Goal: Find specific page/section: Find specific page/section

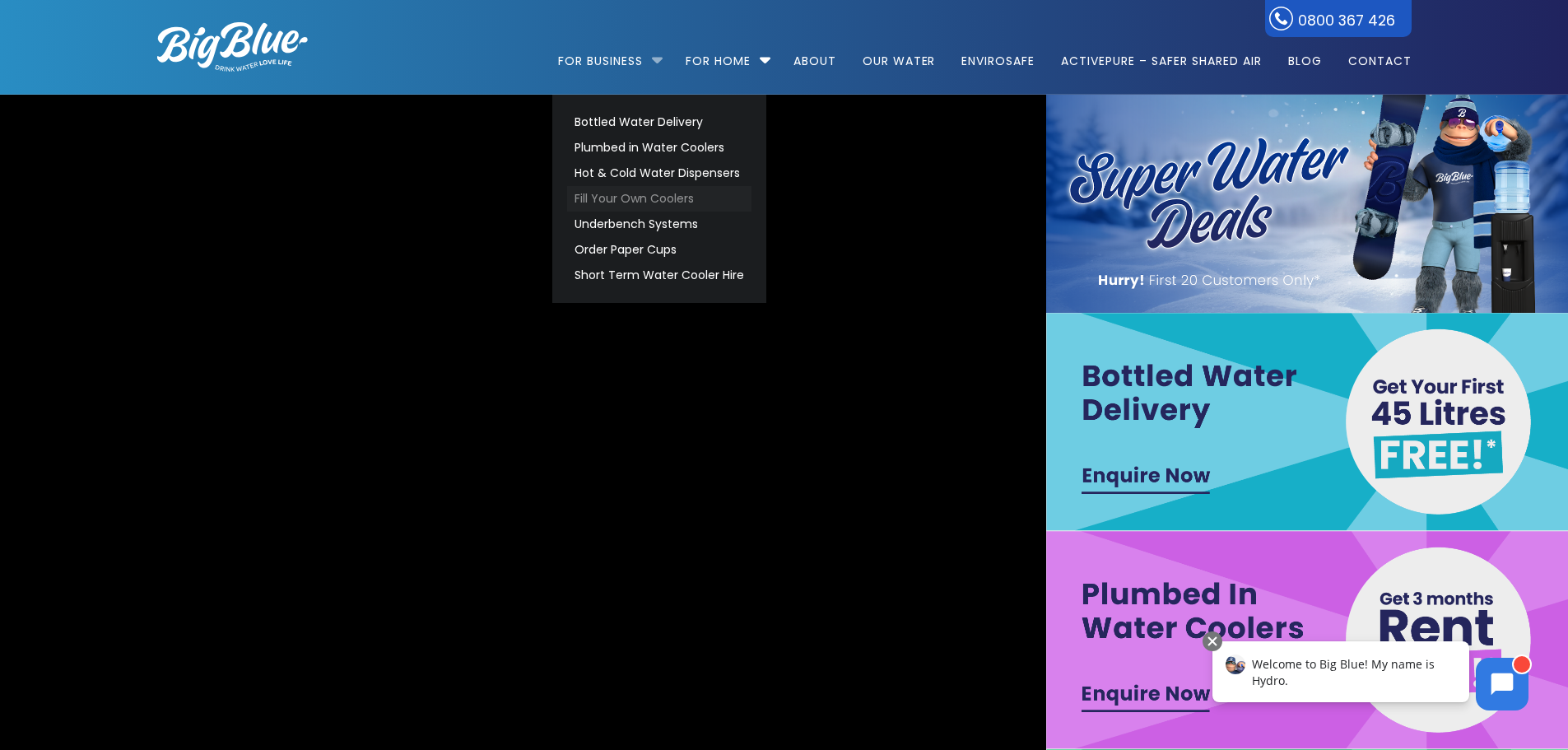
click at [640, 192] on link "Fill Your Own Coolers" at bounding box center [659, 199] width 184 height 26
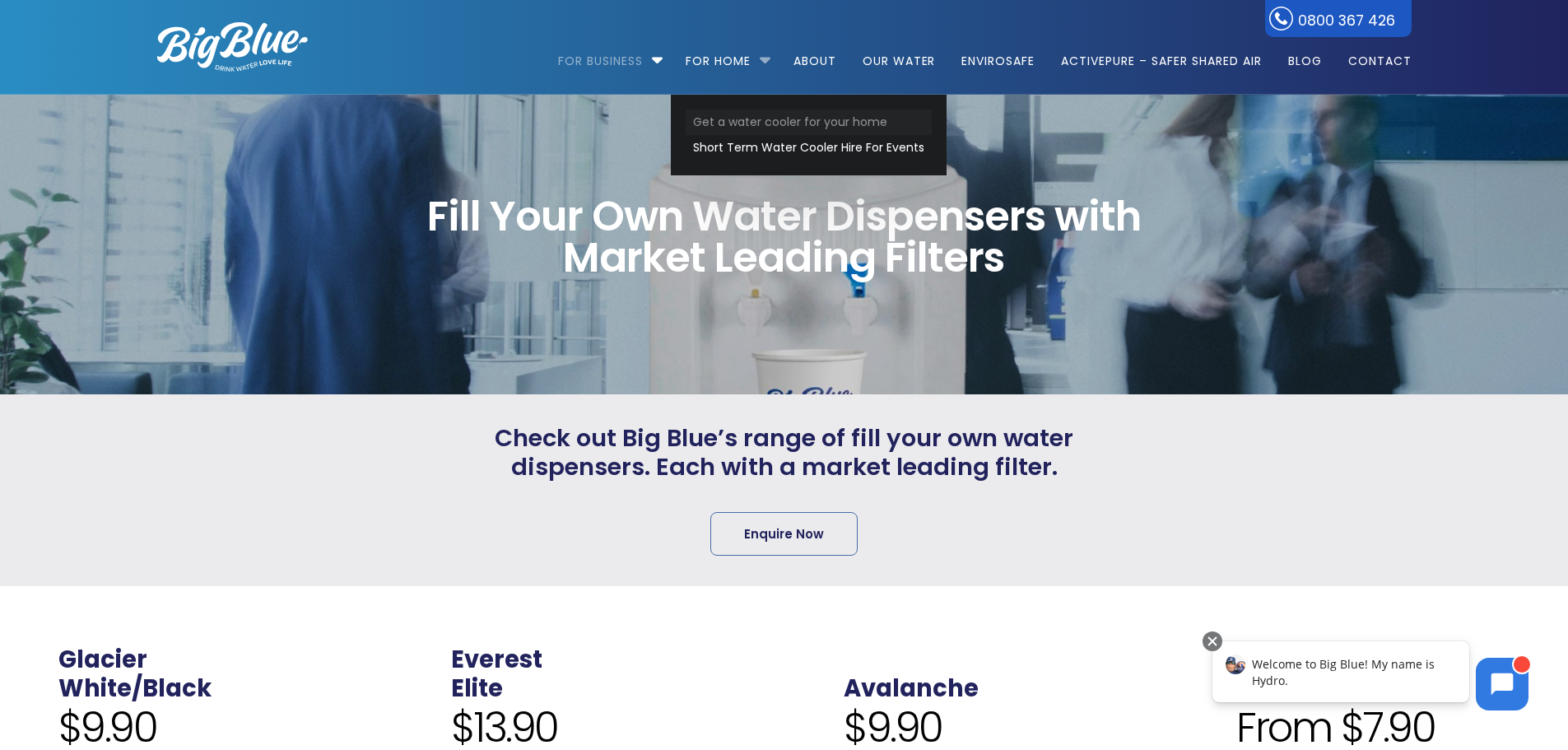
click at [724, 133] on link "Get a water cooler for your home" at bounding box center [809, 122] width 246 height 26
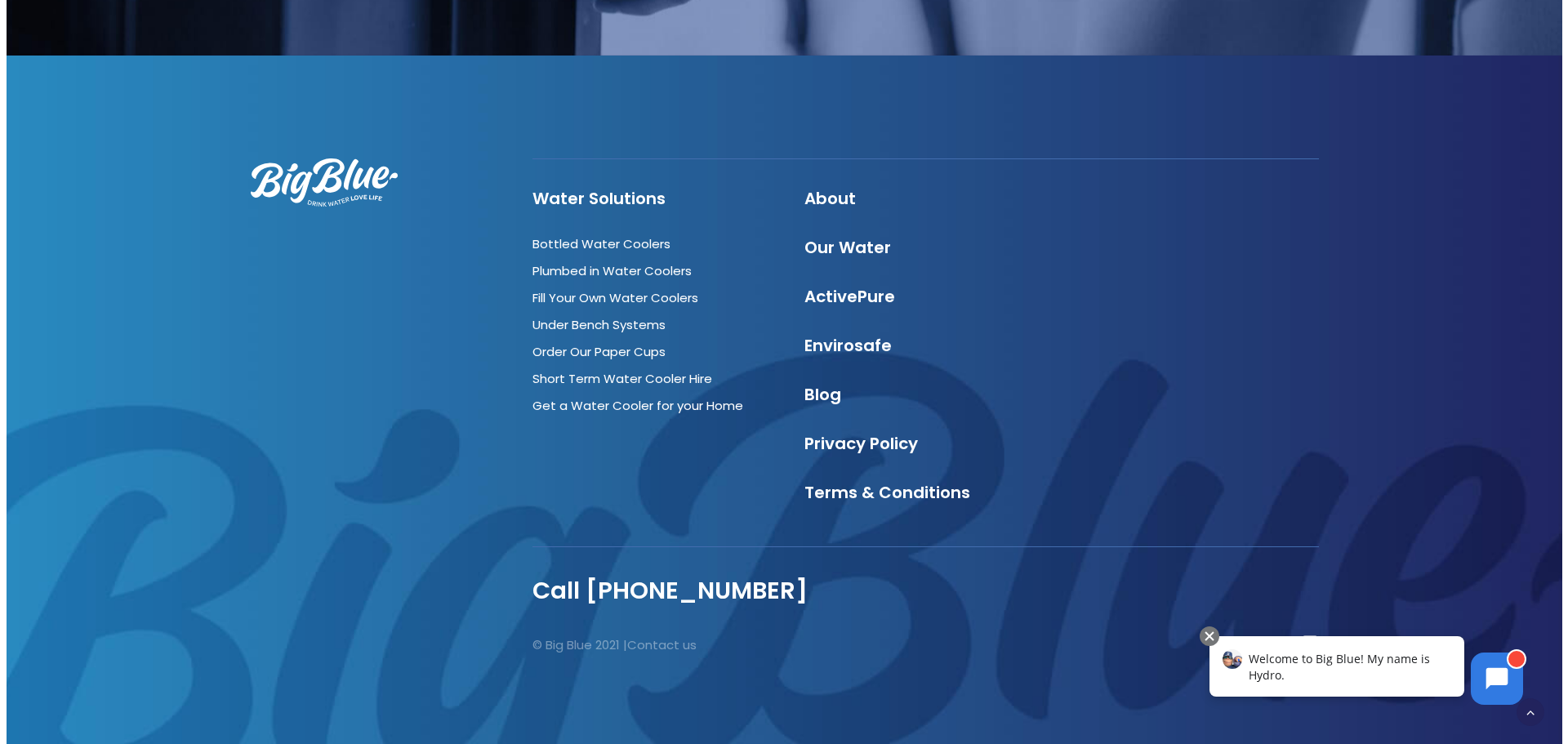
scroll to position [2943, 0]
